Goal: Transaction & Acquisition: Purchase product/service

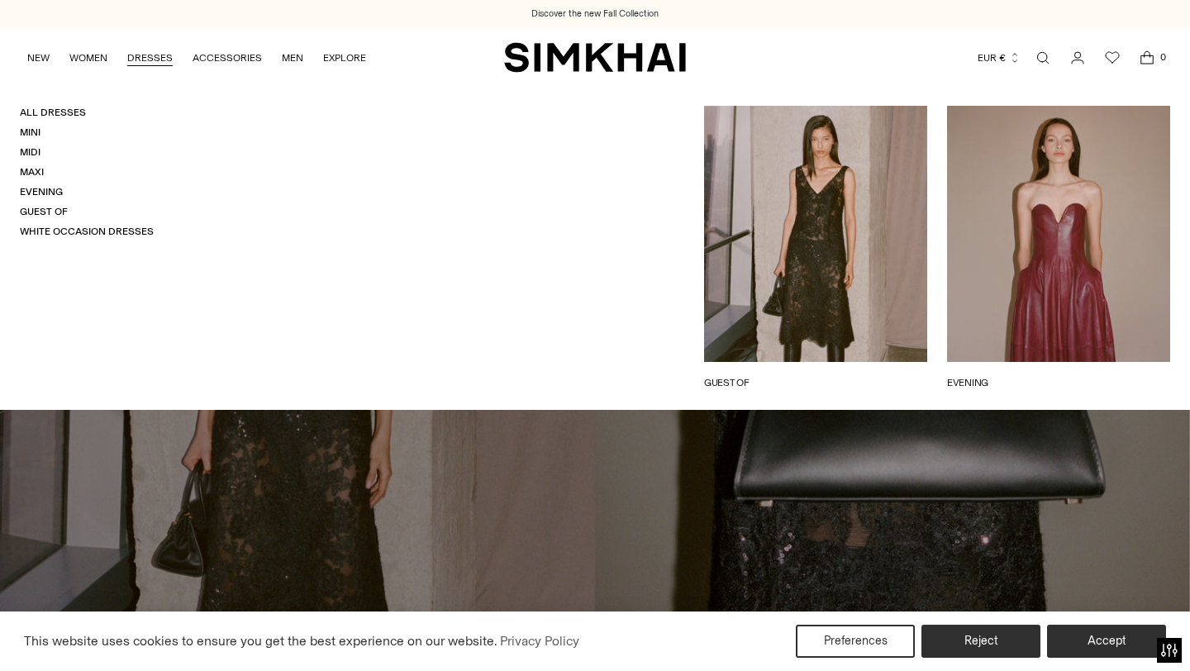
click at [143, 60] on link "DRESSES" at bounding box center [149, 58] width 45 height 36
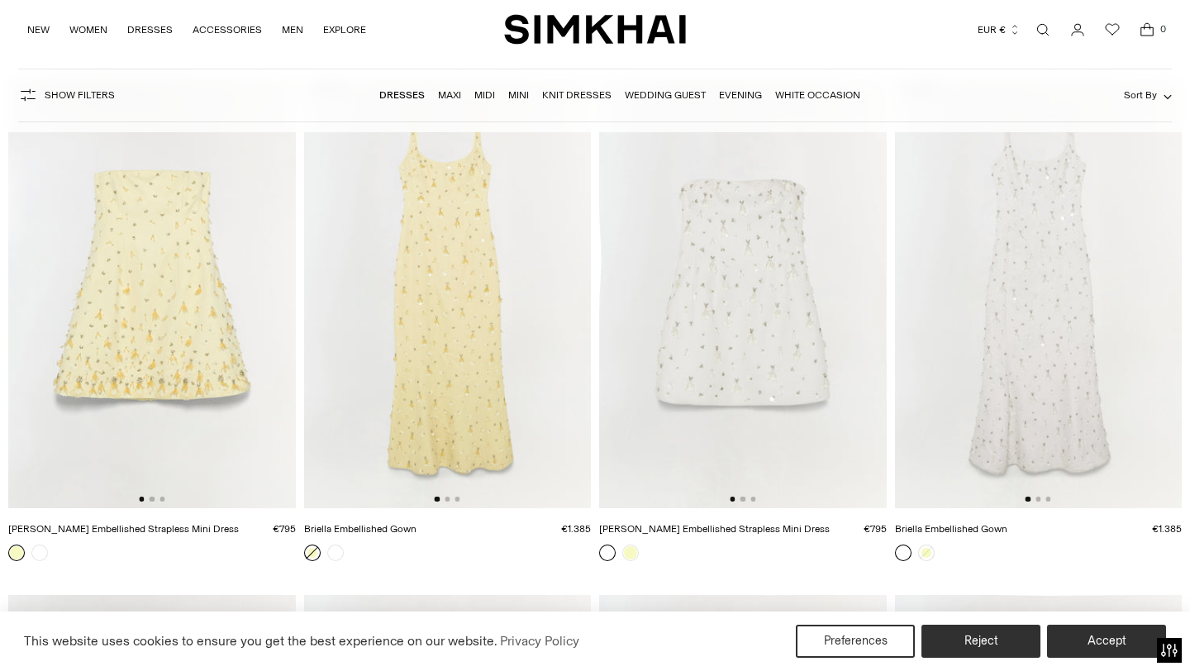
scroll to position [8938, 0]
click at [745, 498] on img at bounding box center [742, 294] width 287 height 430
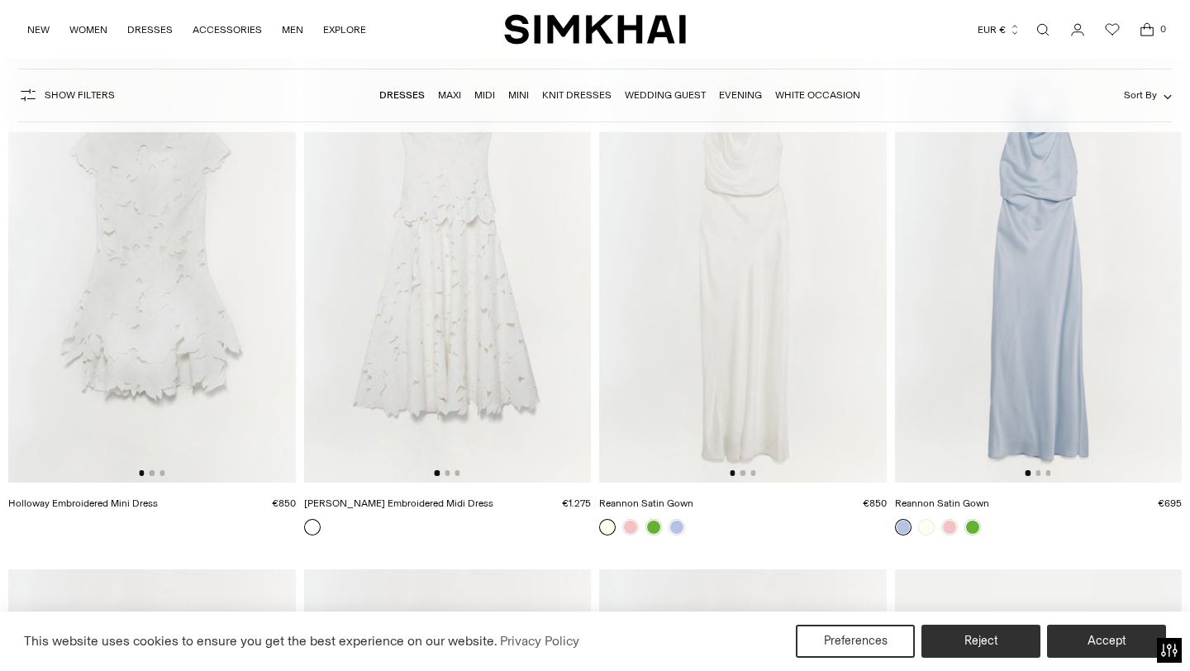
scroll to position [9485, 0]
click at [149, 468] on img at bounding box center [151, 265] width 287 height 430
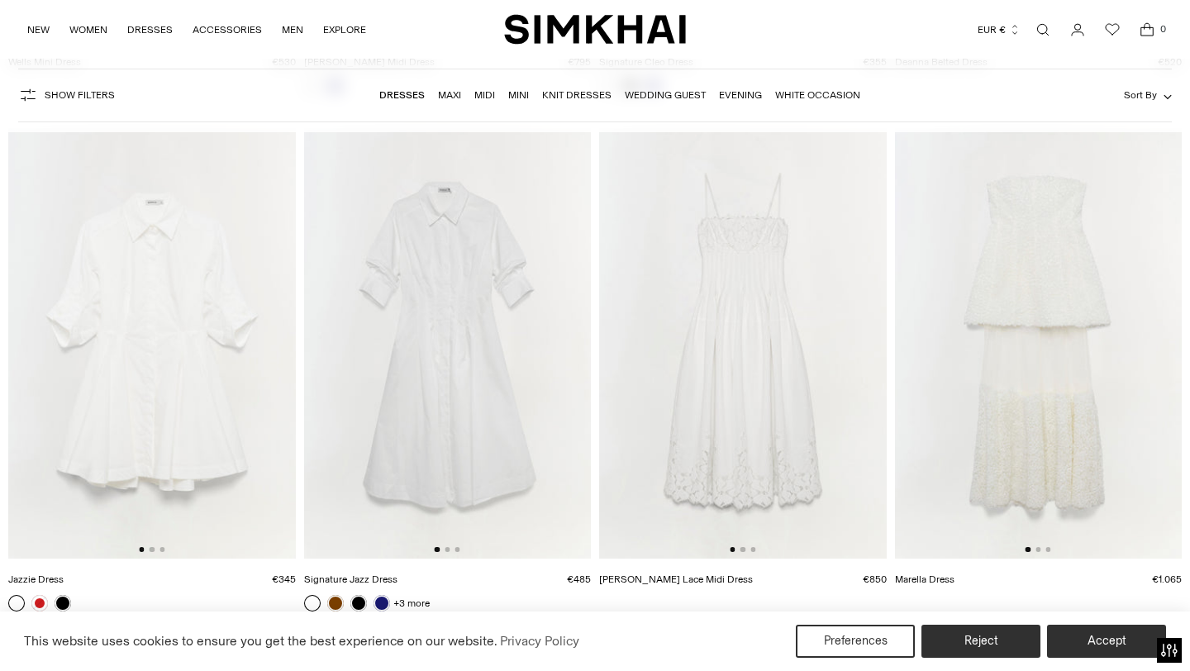
scroll to position [13035, 0]
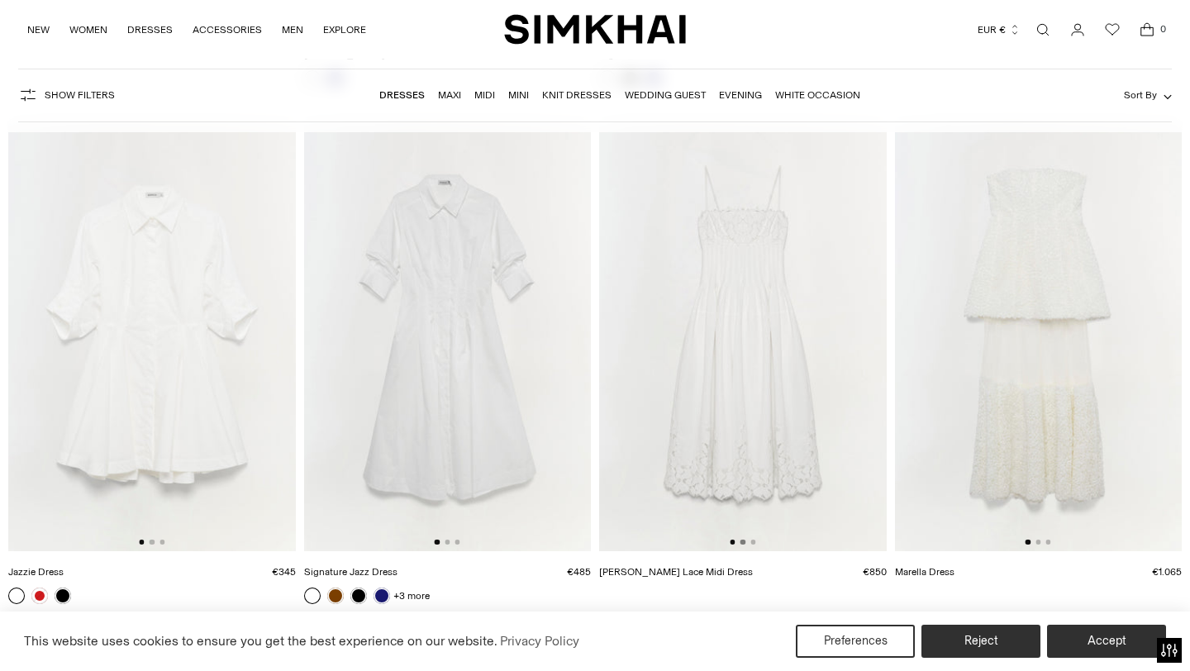
click at [743, 544] on button "Go to slide 2" at bounding box center [742, 541] width 5 height 5
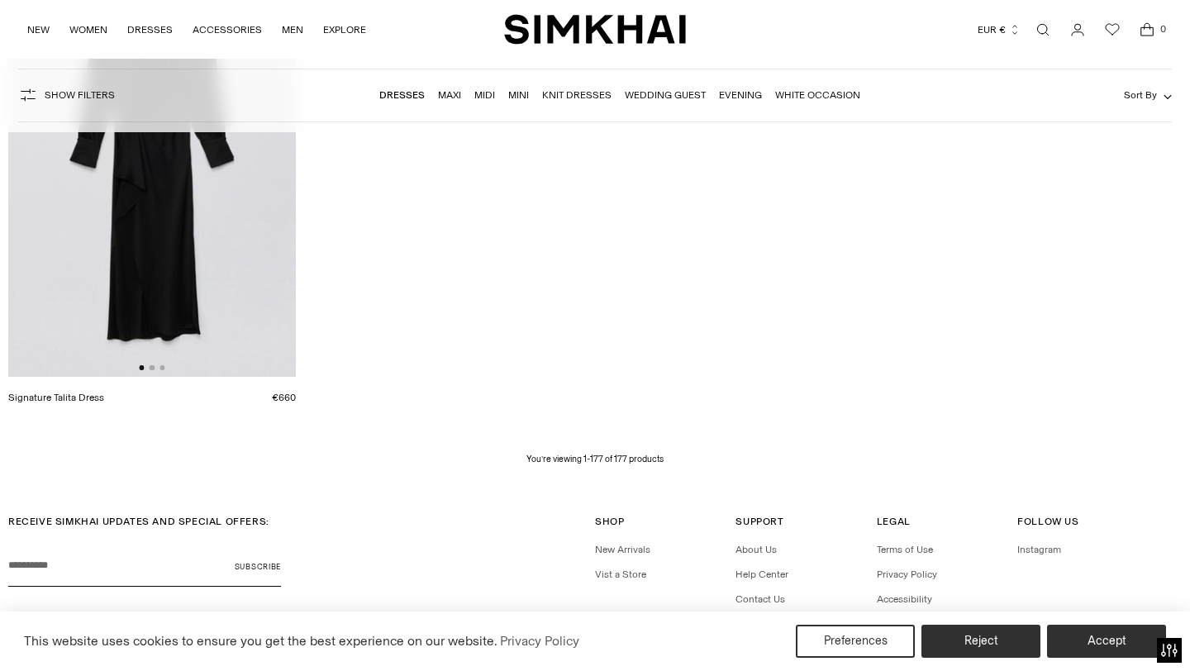
scroll to position [23117, 0]
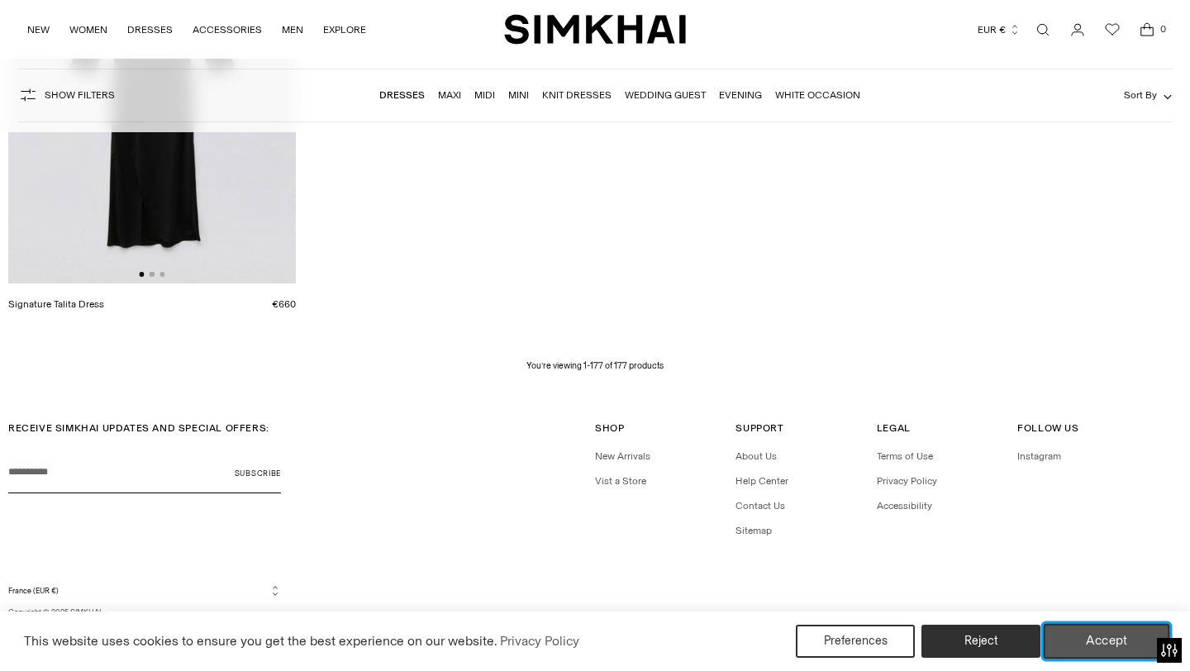
click at [1114, 640] on button "Accept" at bounding box center [1106, 641] width 126 height 35
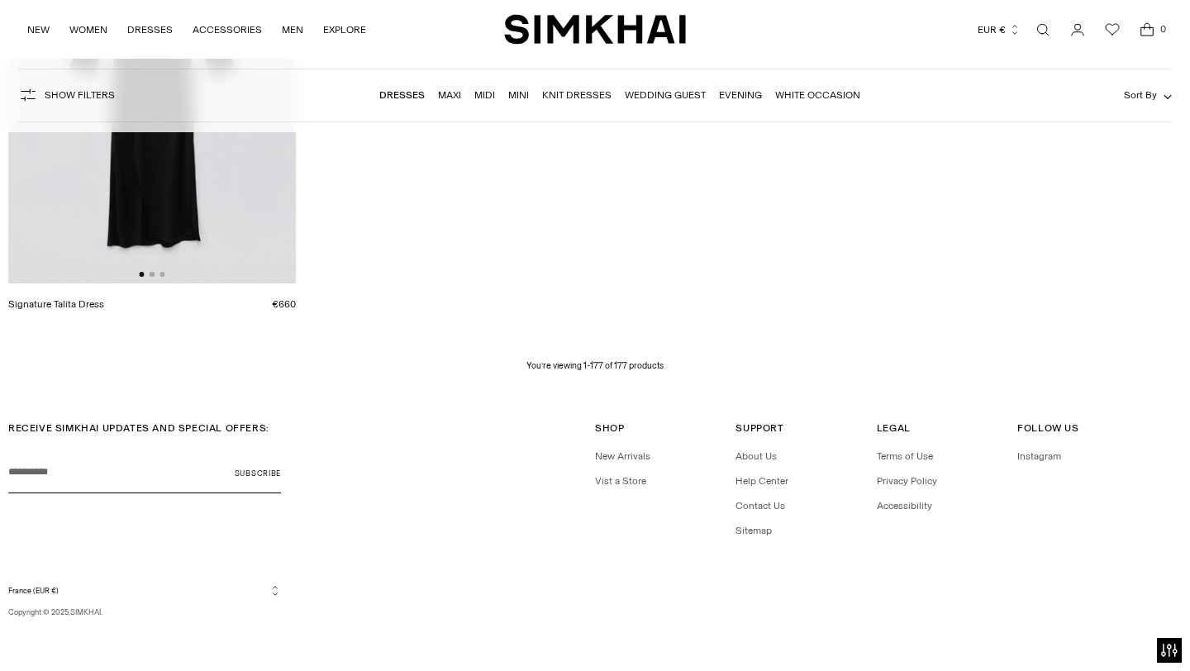
click at [811, 93] on link "White Occasion" at bounding box center [817, 95] width 85 height 12
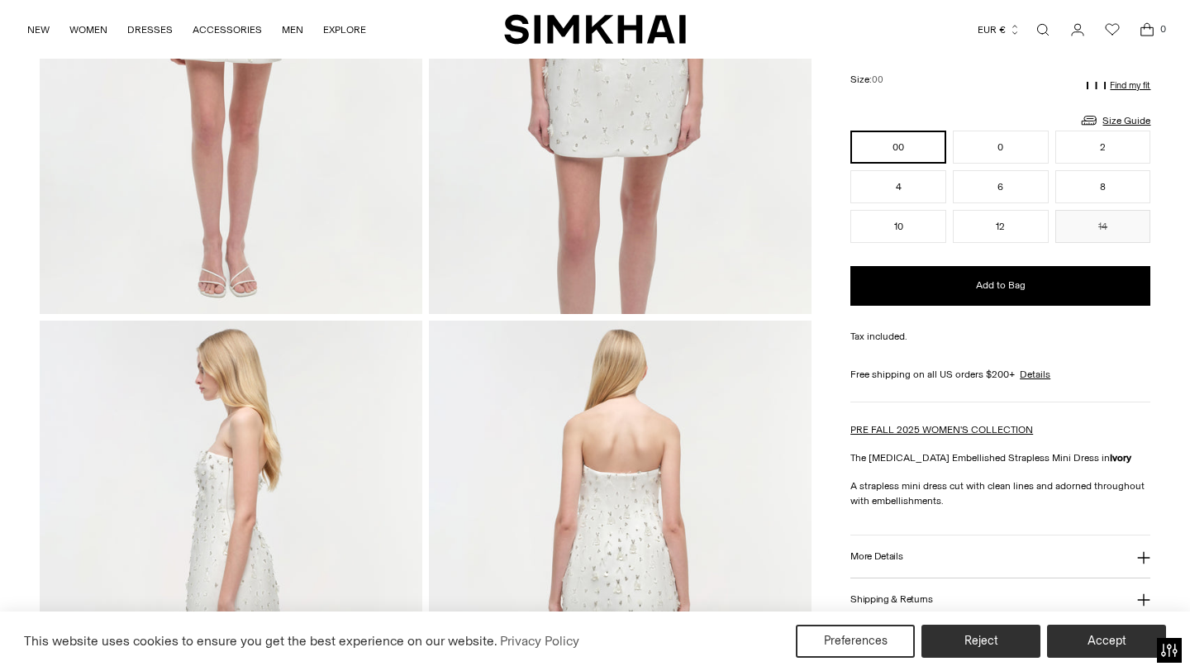
scroll to position [353, 0]
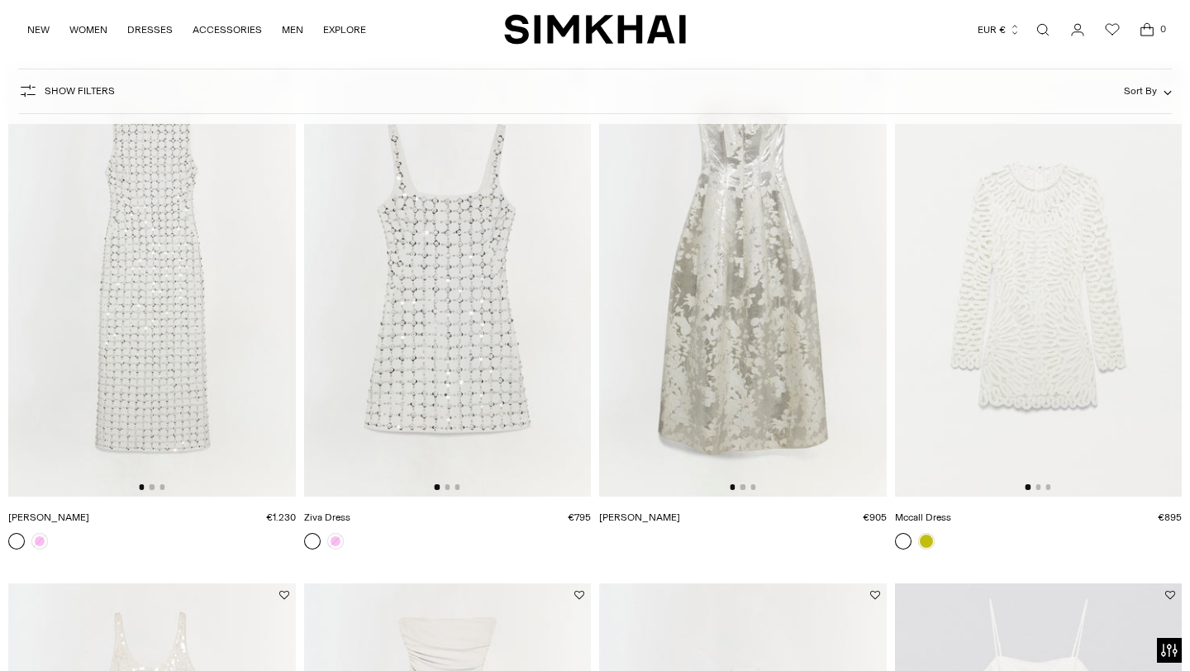
scroll to position [1196, 0]
click at [449, 489] on button "Go to slide 2" at bounding box center [446, 489] width 5 height 5
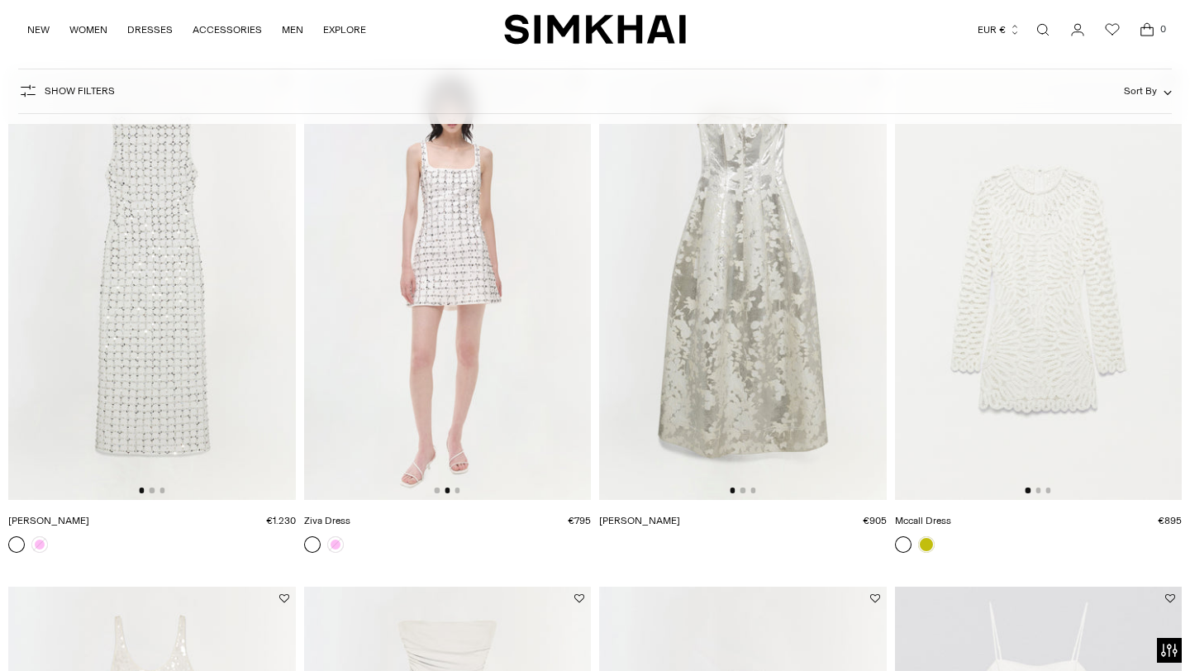
click at [456, 487] on img at bounding box center [447, 284] width 287 height 430
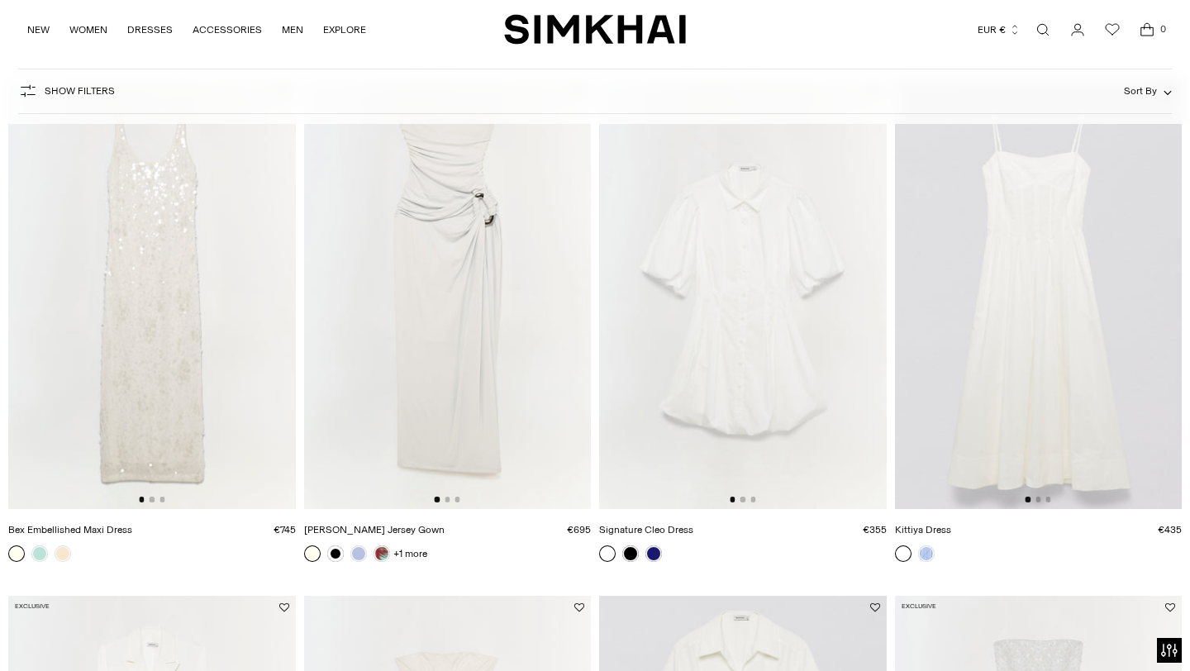
scroll to position [1703, 0]
click at [1037, 503] on button "Go to slide 2" at bounding box center [1037, 500] width 5 height 5
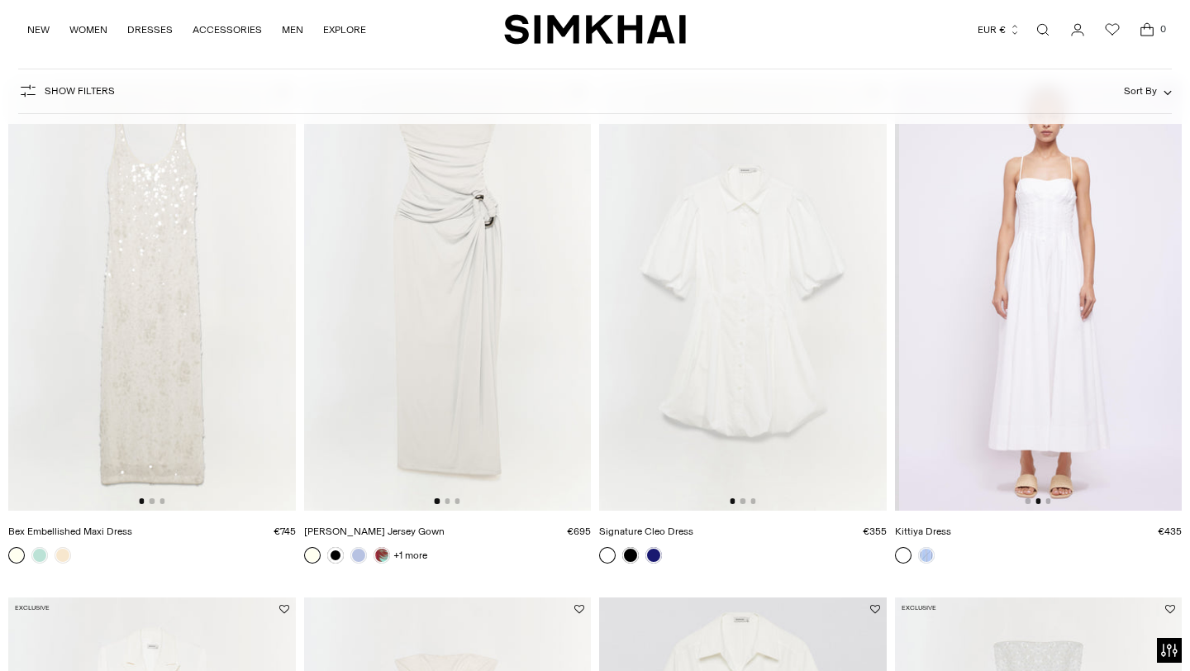
scroll to position [0, 287]
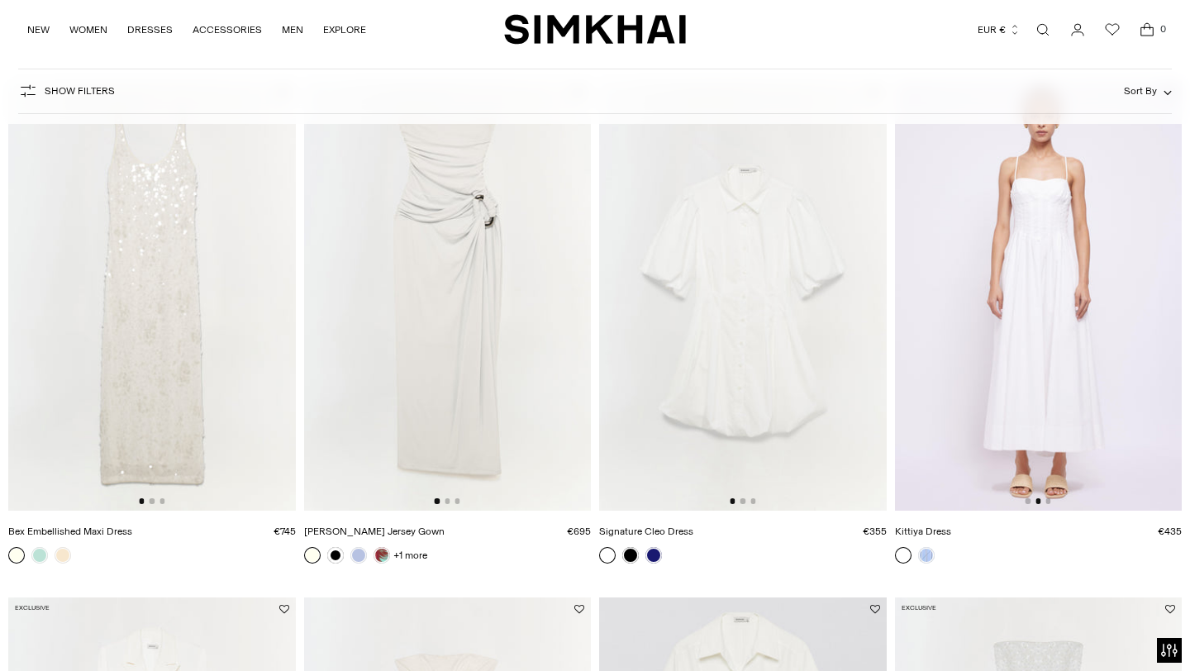
click at [1051, 501] on img at bounding box center [1037, 295] width 287 height 430
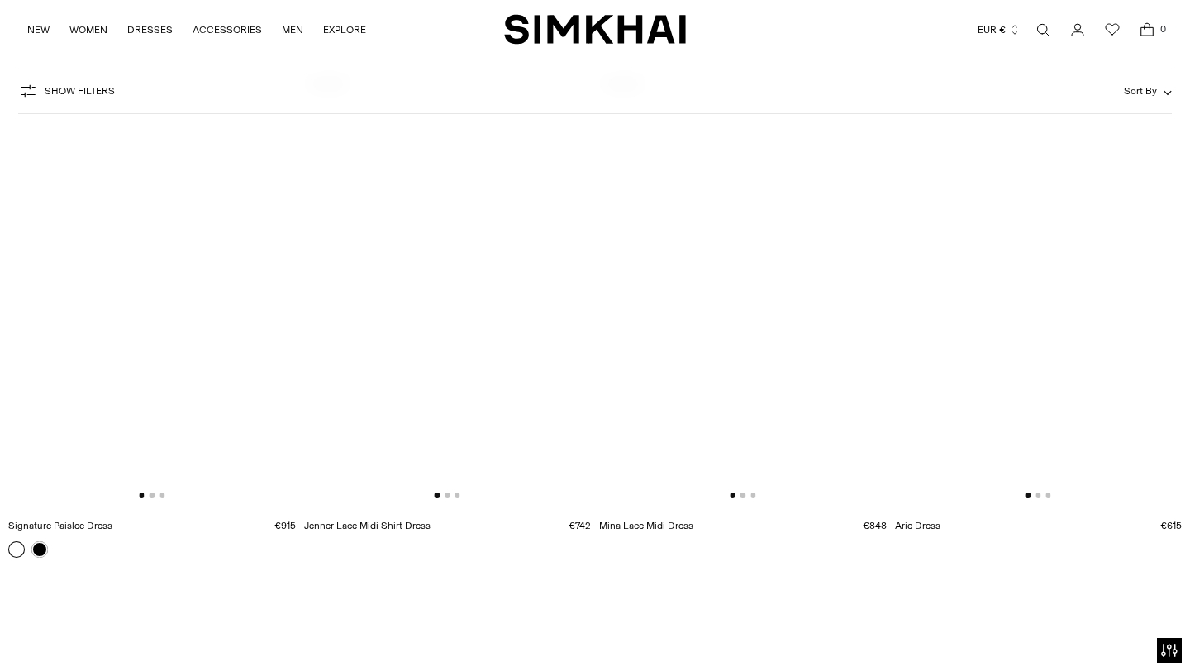
scroll to position [3244, 0]
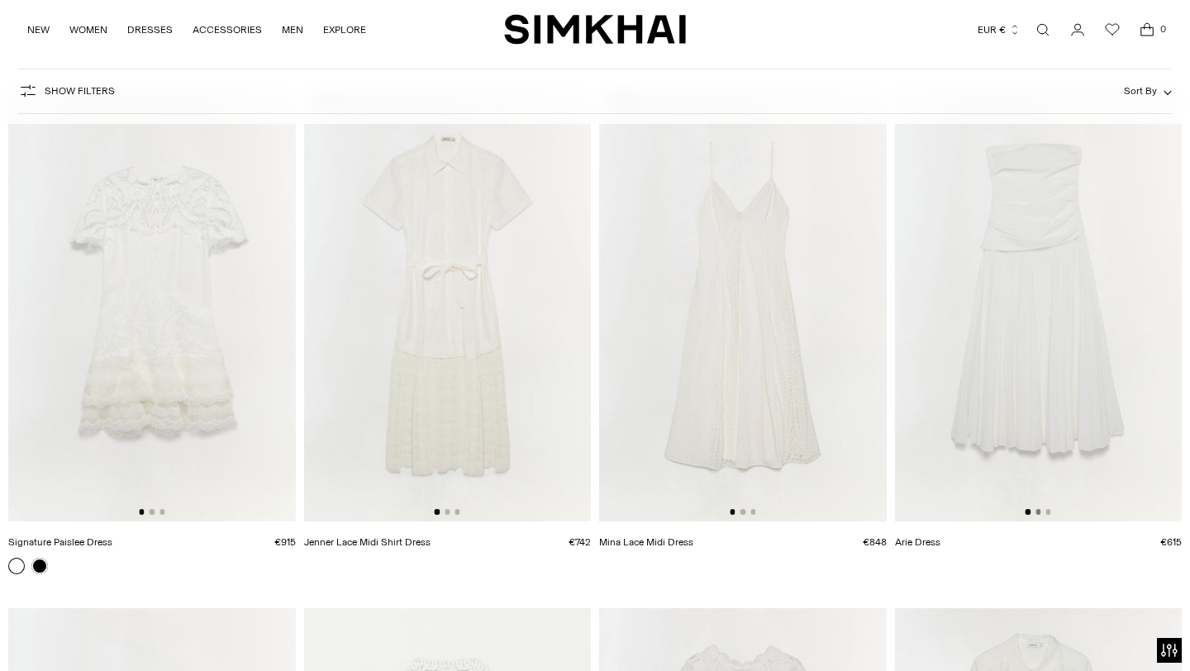
click at [1037, 513] on button "Go to slide 2" at bounding box center [1037, 511] width 5 height 5
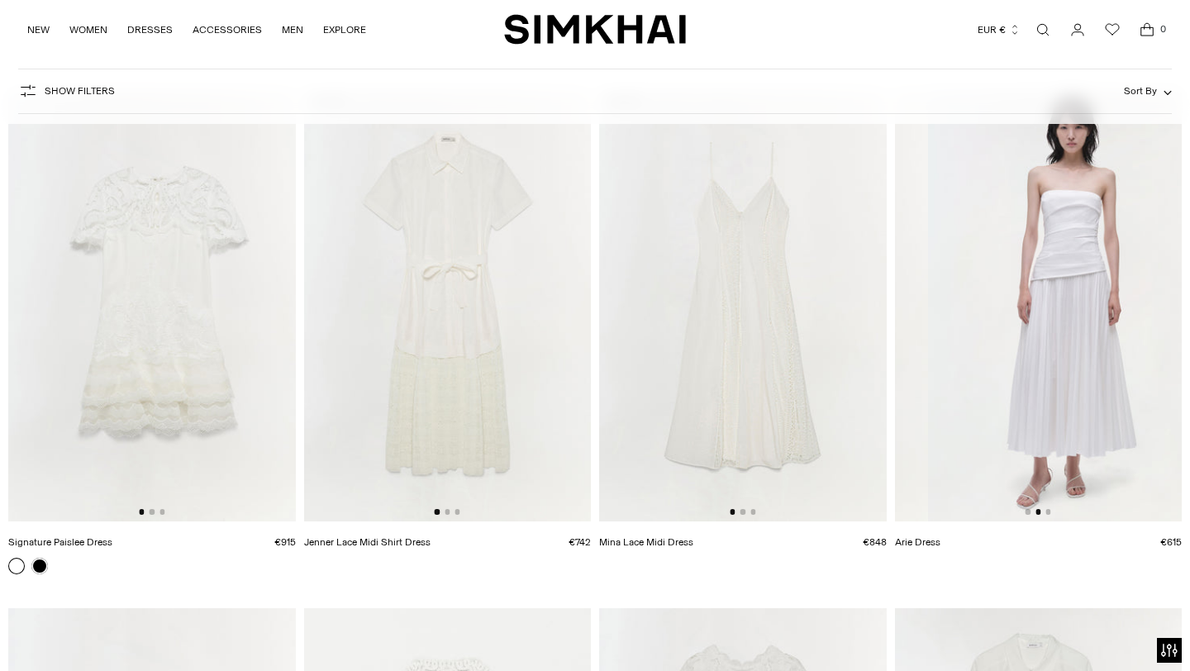
scroll to position [0, 287]
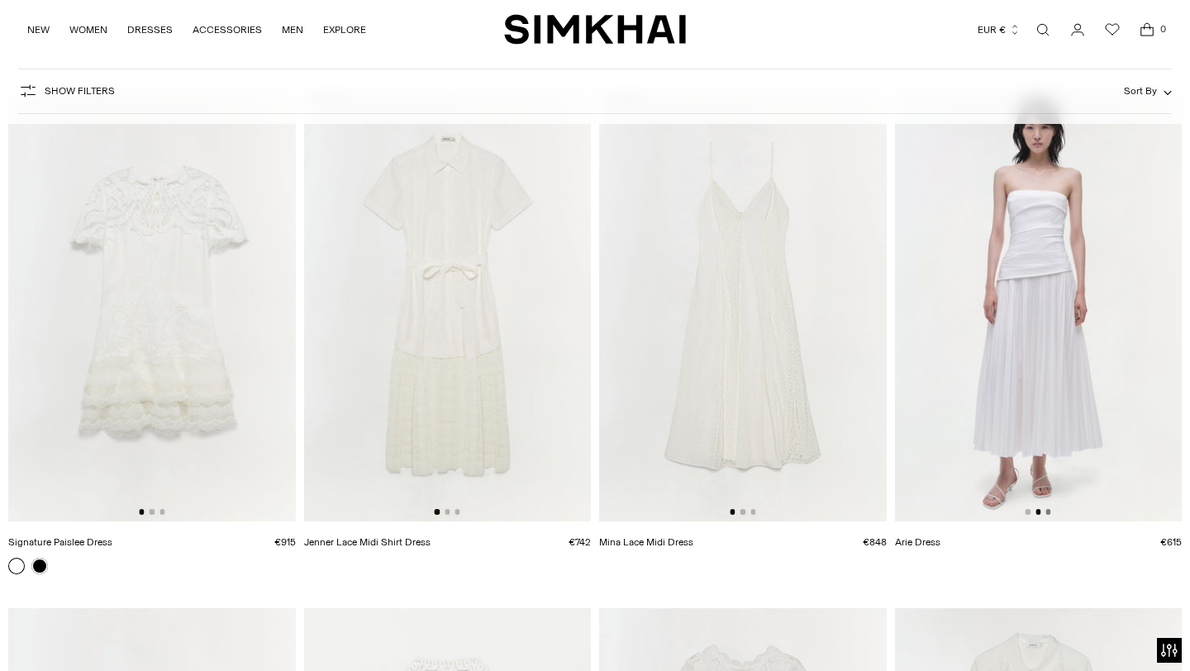
click at [1048, 510] on button "Go to slide 3" at bounding box center [1047, 511] width 5 height 5
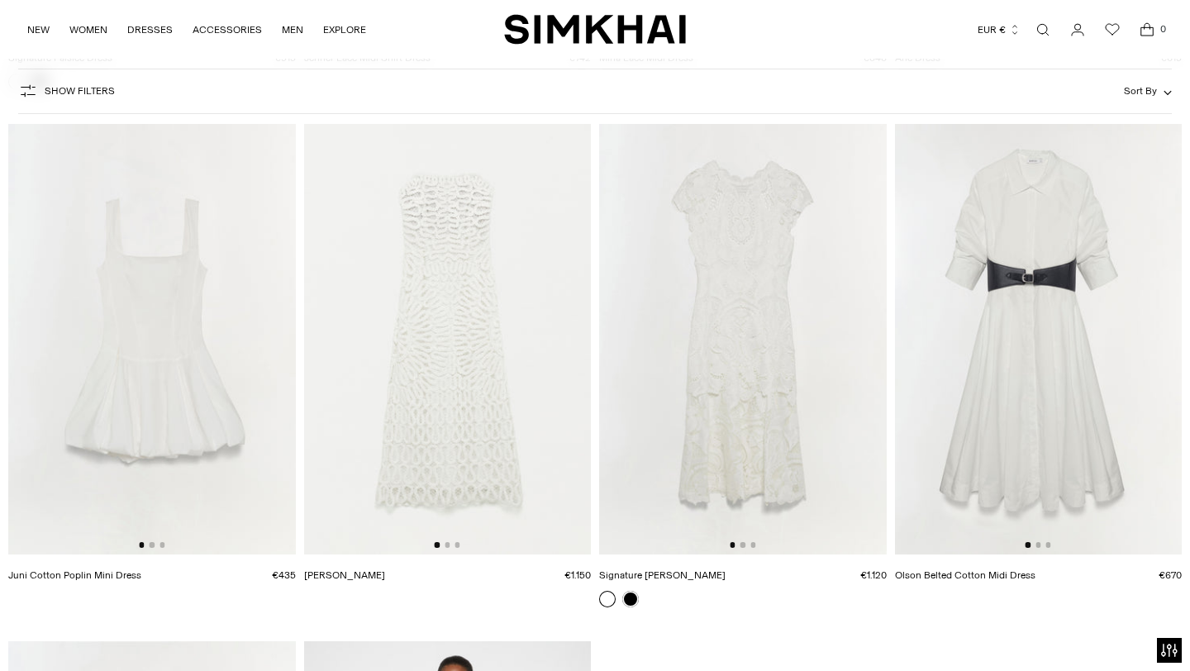
scroll to position [3730, 0]
click at [154, 548] on img at bounding box center [151, 337] width 287 height 430
